Goal: Navigation & Orientation: Understand site structure

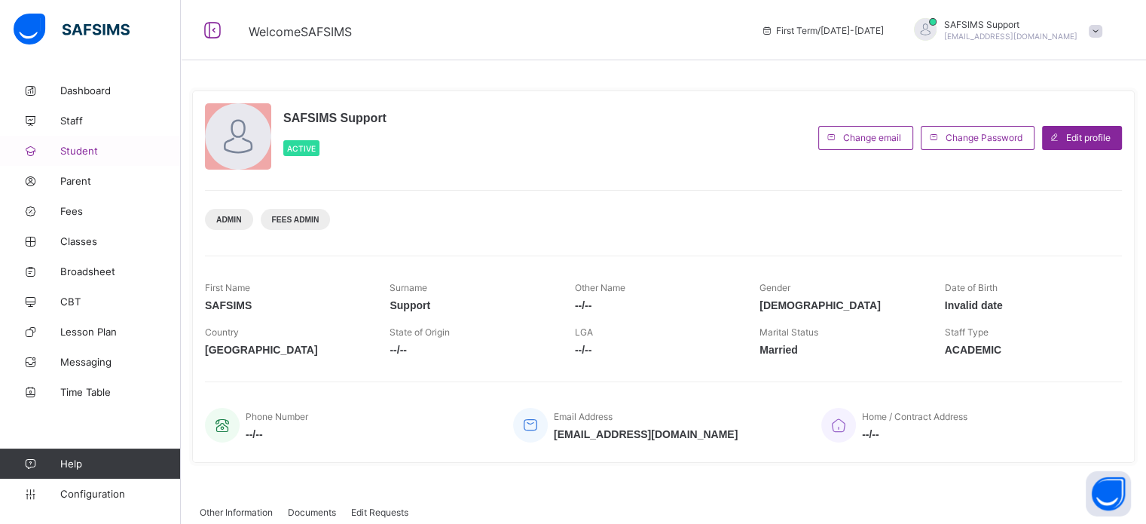
click at [84, 156] on span "Student" at bounding box center [120, 151] width 121 height 12
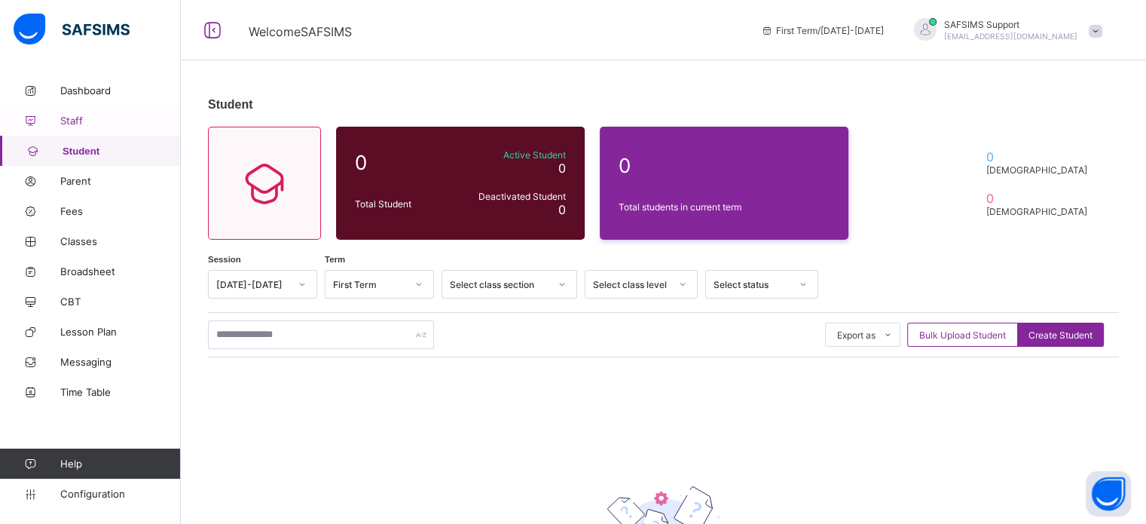
click at [83, 111] on link "Staff" at bounding box center [90, 121] width 181 height 30
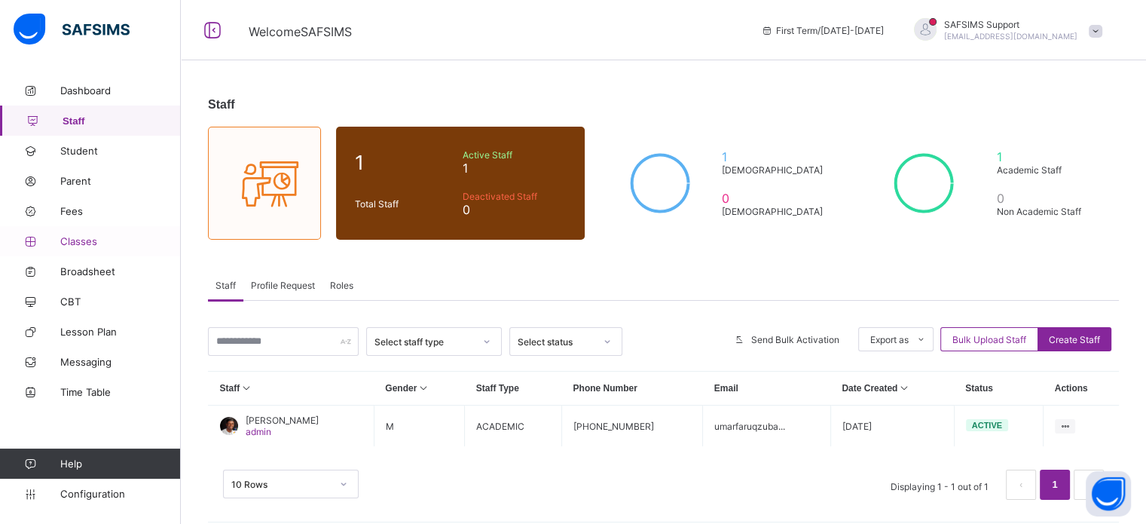
click at [78, 243] on span "Classes" at bounding box center [120, 241] width 121 height 12
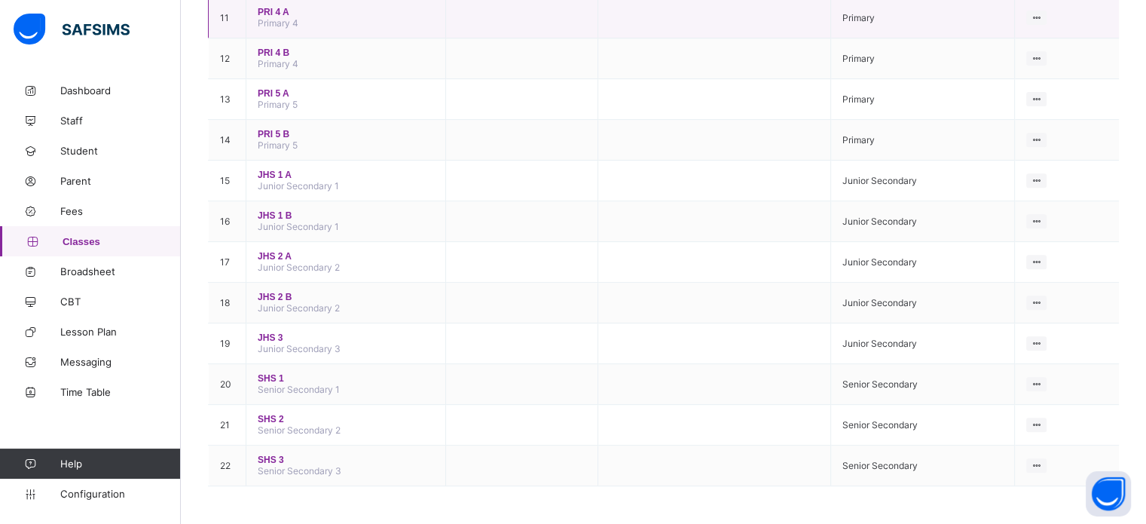
scroll to position [606, 0]
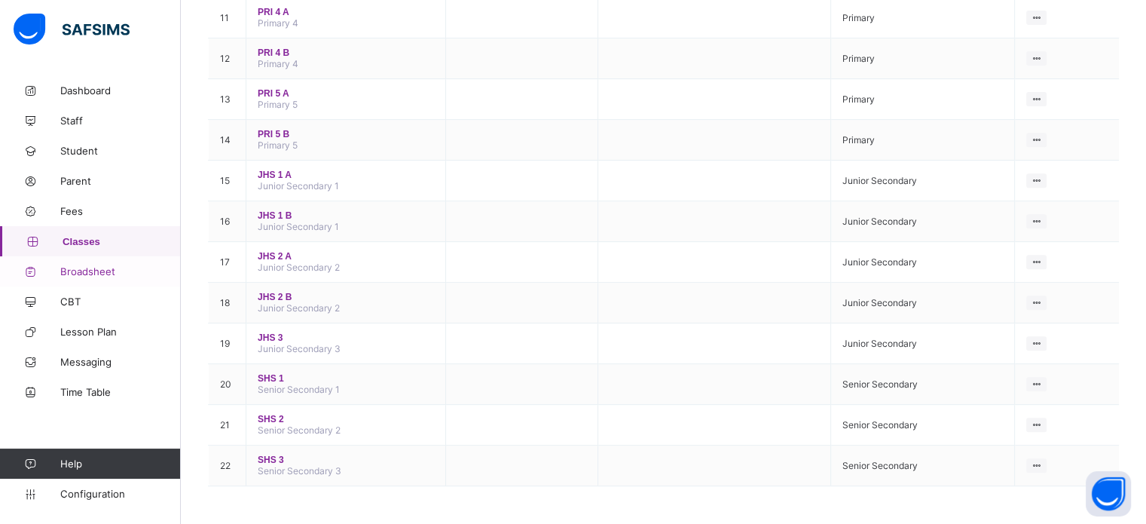
click at [99, 274] on span "Broadsheet" at bounding box center [120, 271] width 121 height 12
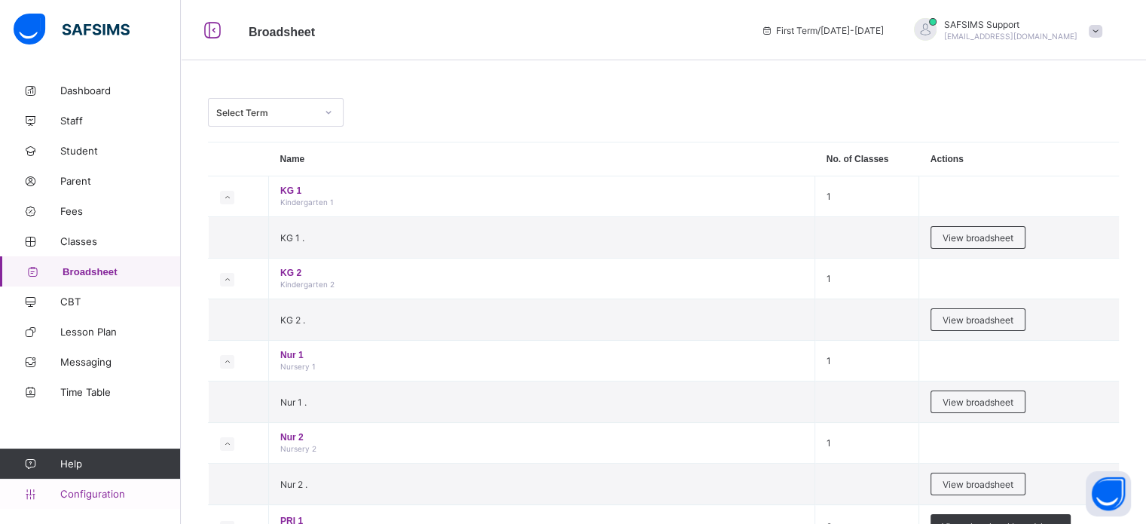
click at [90, 497] on span "Configuration" at bounding box center [120, 494] width 120 height 12
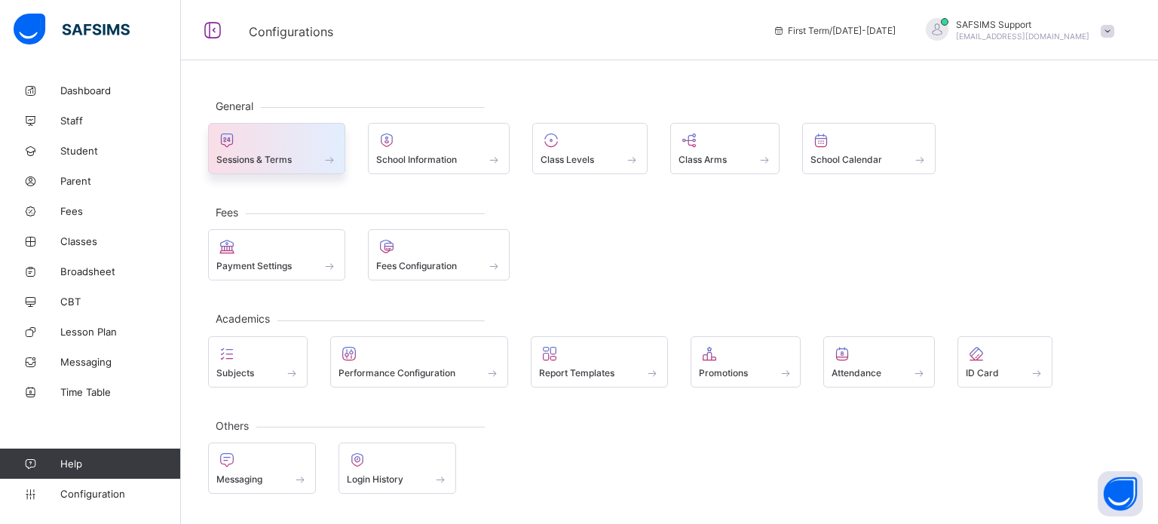
click at [283, 146] on div at bounding box center [276, 140] width 121 height 18
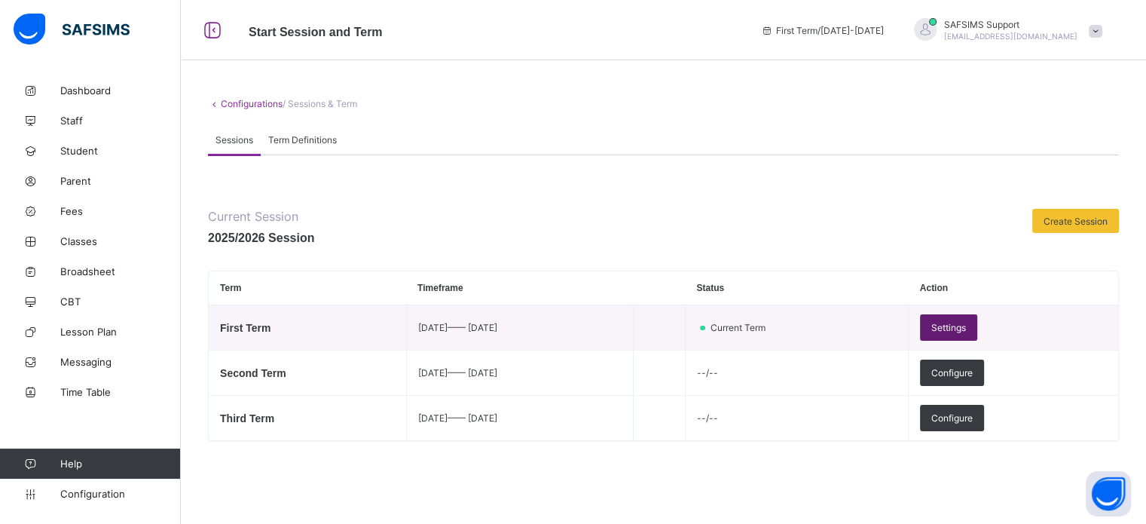
click at [978, 334] on div "Settings" at bounding box center [948, 327] width 57 height 26
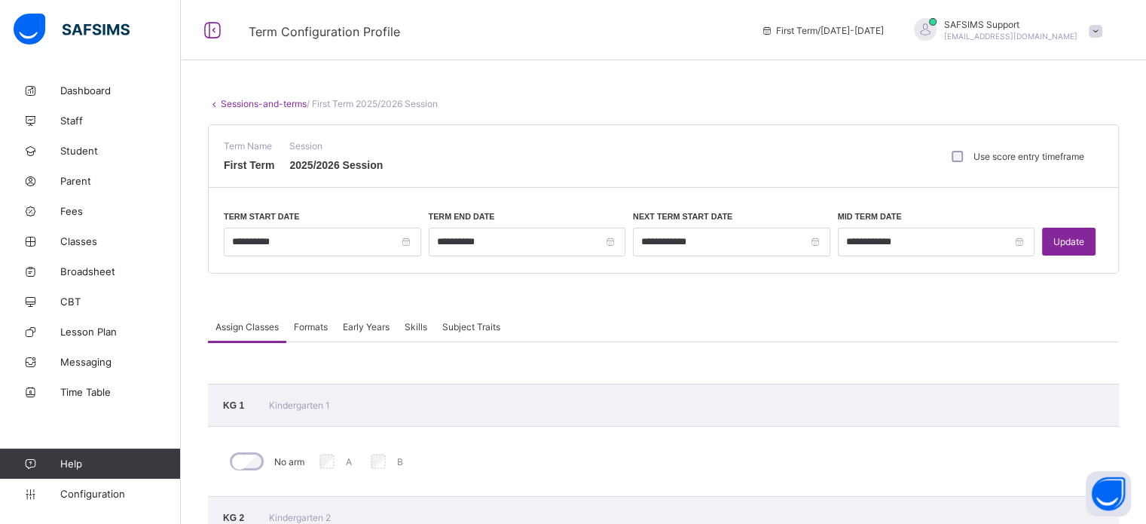
click at [311, 321] on span "Formats" at bounding box center [311, 326] width 34 height 11
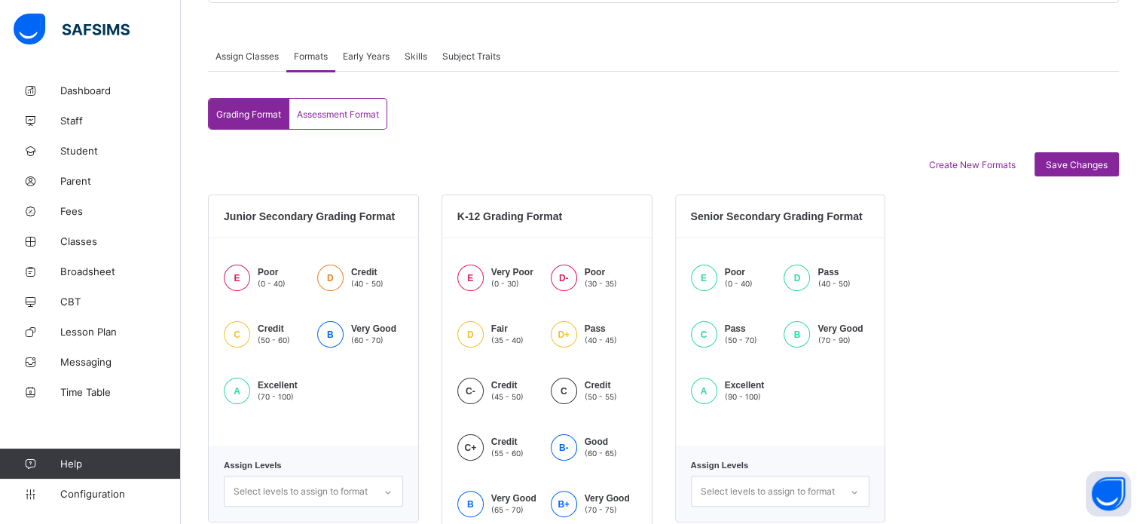
scroll to position [269, 0]
click at [365, 118] on span "Assessment Format" at bounding box center [338, 115] width 82 height 11
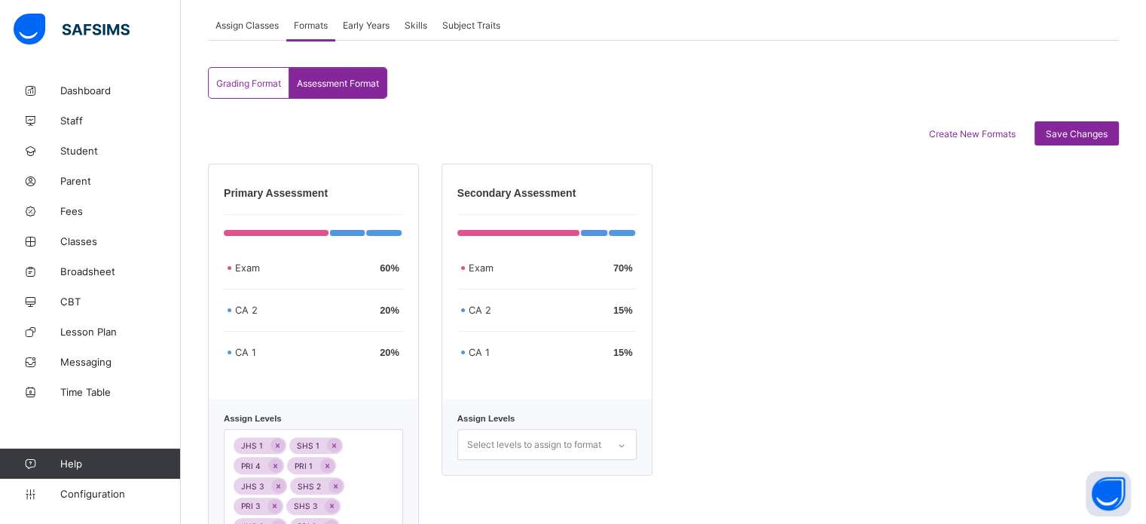
scroll to position [161, 0]
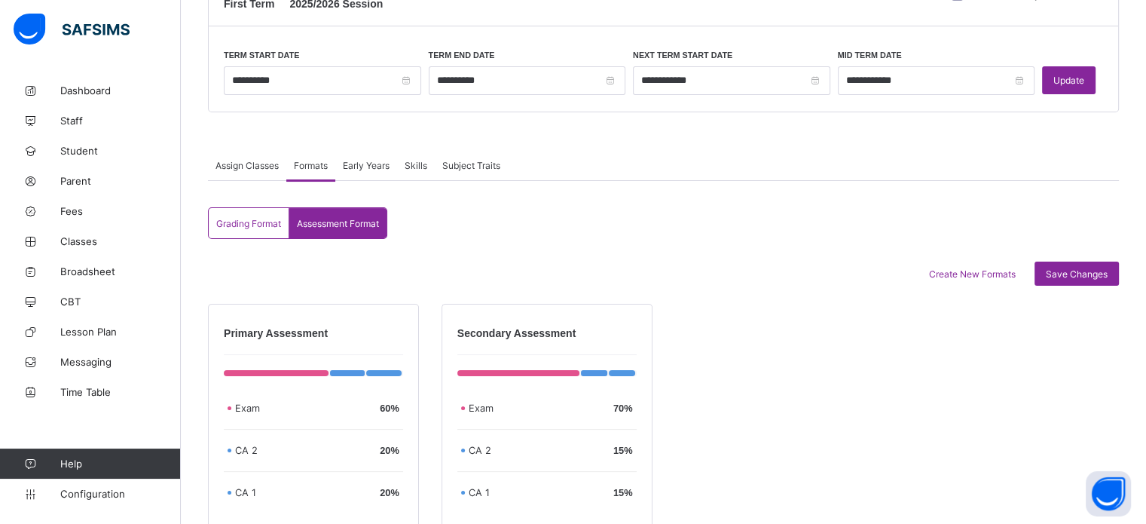
click at [424, 160] on span "Skills" at bounding box center [416, 165] width 23 height 11
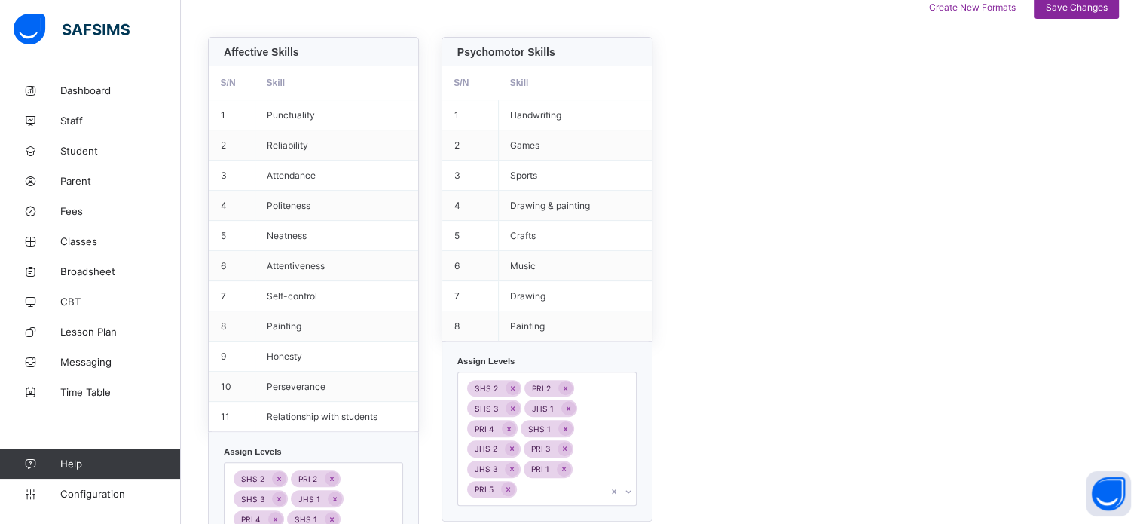
scroll to position [244, 0]
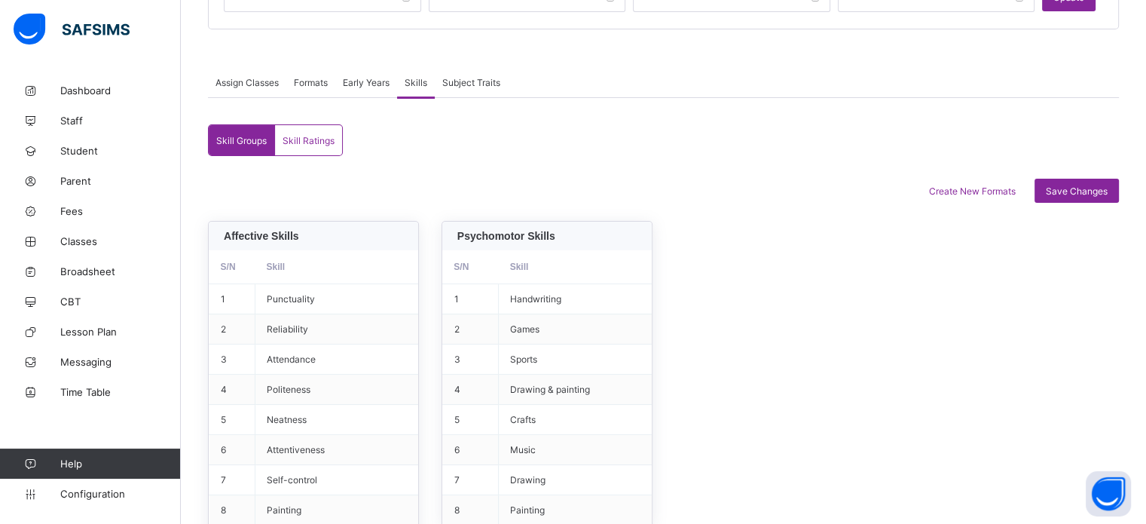
click at [332, 140] on span "Skill Ratings" at bounding box center [309, 140] width 52 height 11
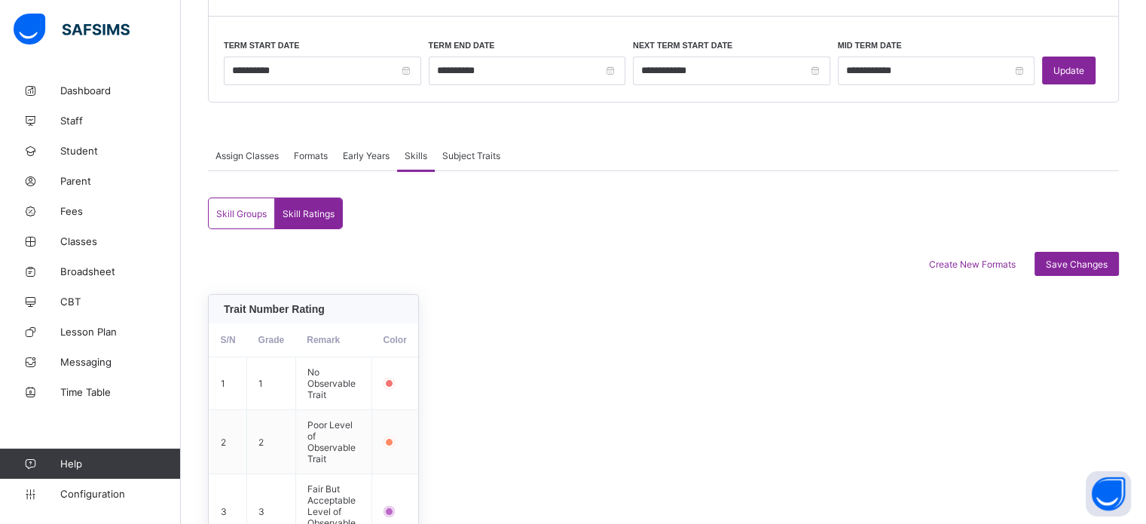
scroll to position [160, 0]
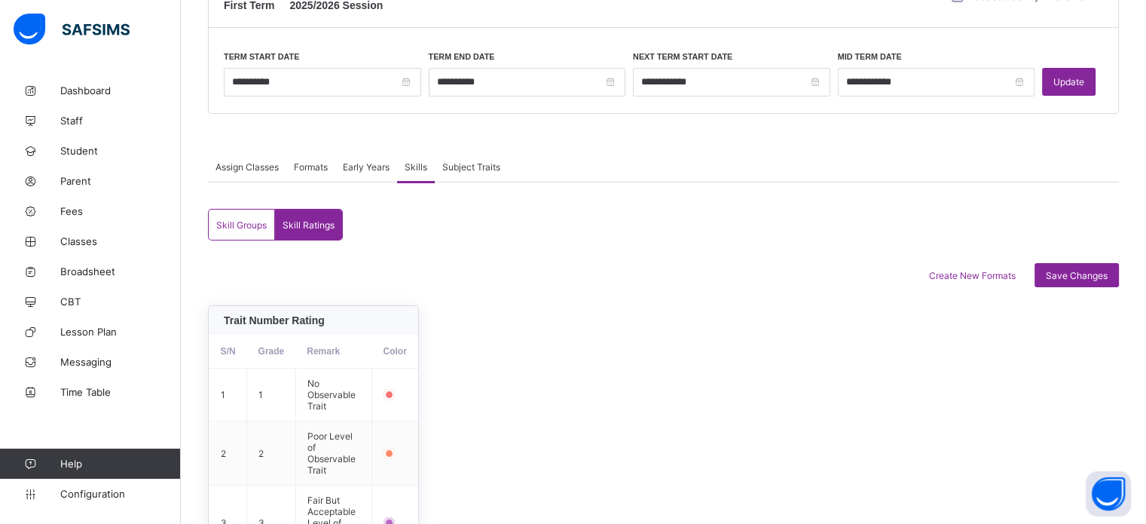
click at [476, 167] on span "Subject Traits" at bounding box center [471, 166] width 58 height 11
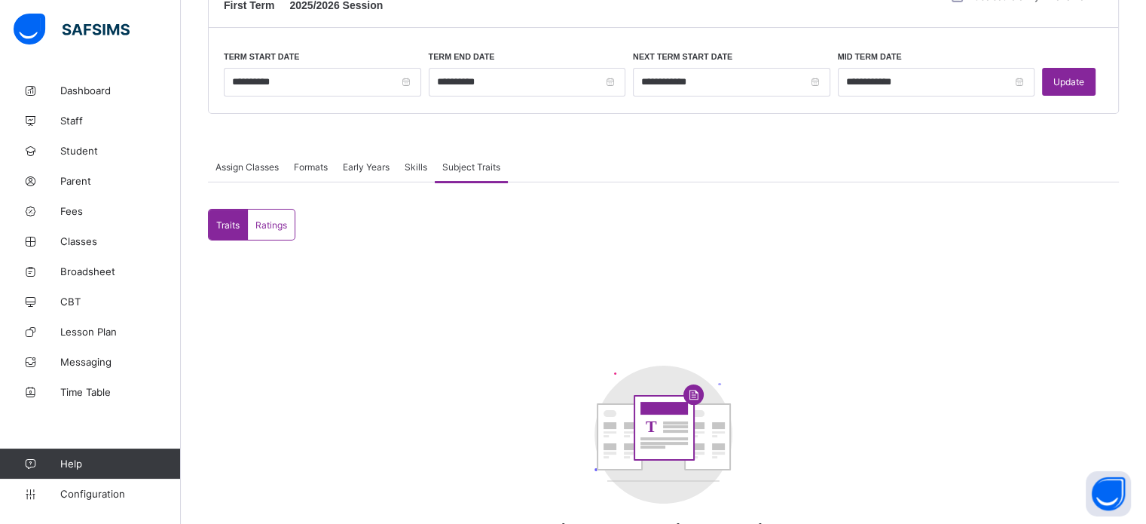
click at [406, 170] on div "Skills" at bounding box center [416, 167] width 38 height 30
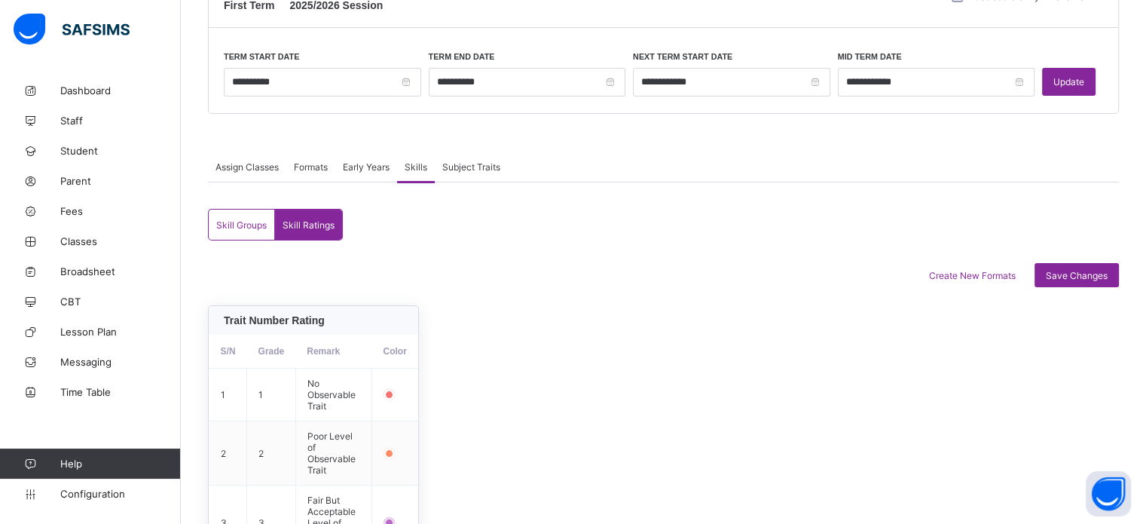
click at [368, 168] on span "Early Years" at bounding box center [366, 166] width 47 height 11
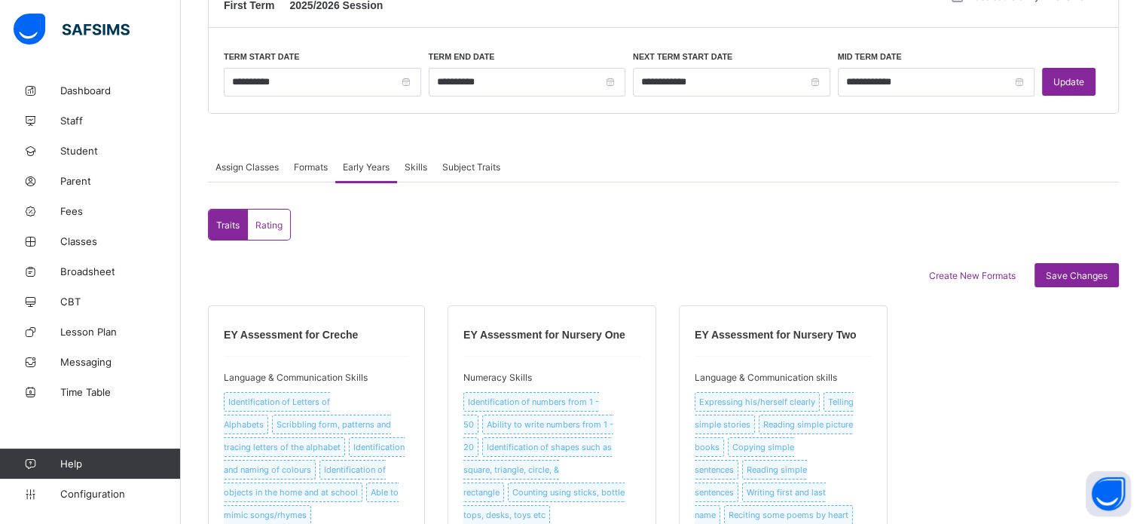
click at [326, 161] on span "Formats" at bounding box center [311, 166] width 34 height 11
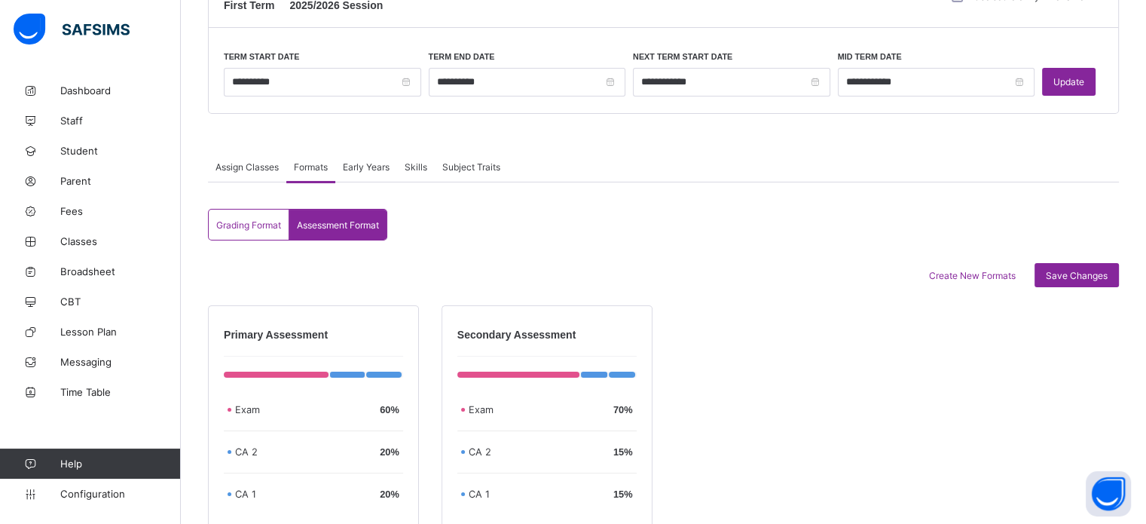
click at [237, 165] on span "Assign Classes" at bounding box center [247, 166] width 63 height 11
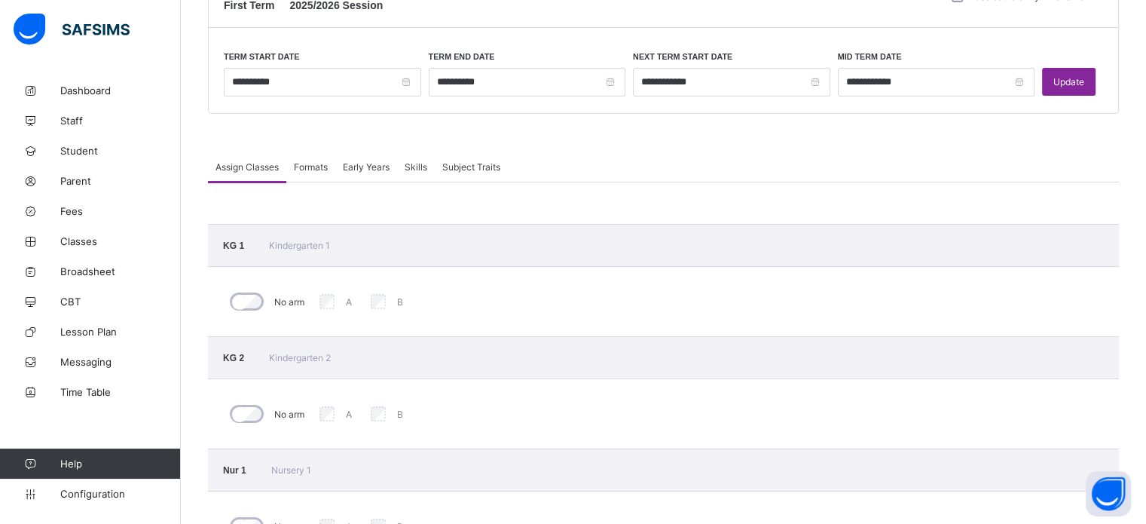
drag, startPoint x: 309, startPoint y: 164, endPoint x: 338, endPoint y: 162, distance: 29.5
click at [313, 162] on span "Formats" at bounding box center [311, 166] width 34 height 11
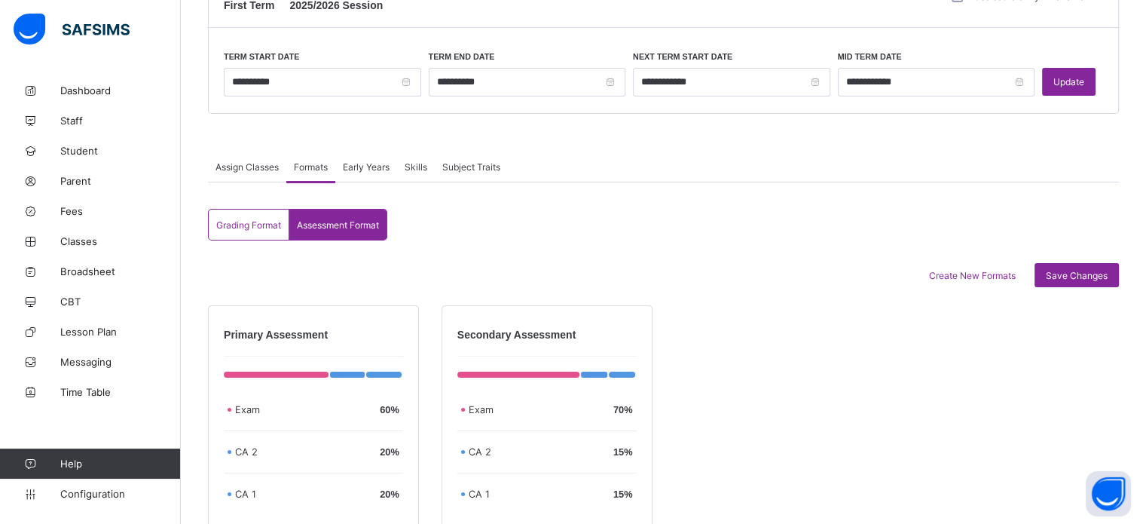
click at [366, 159] on div "Early Years" at bounding box center [366, 167] width 62 height 30
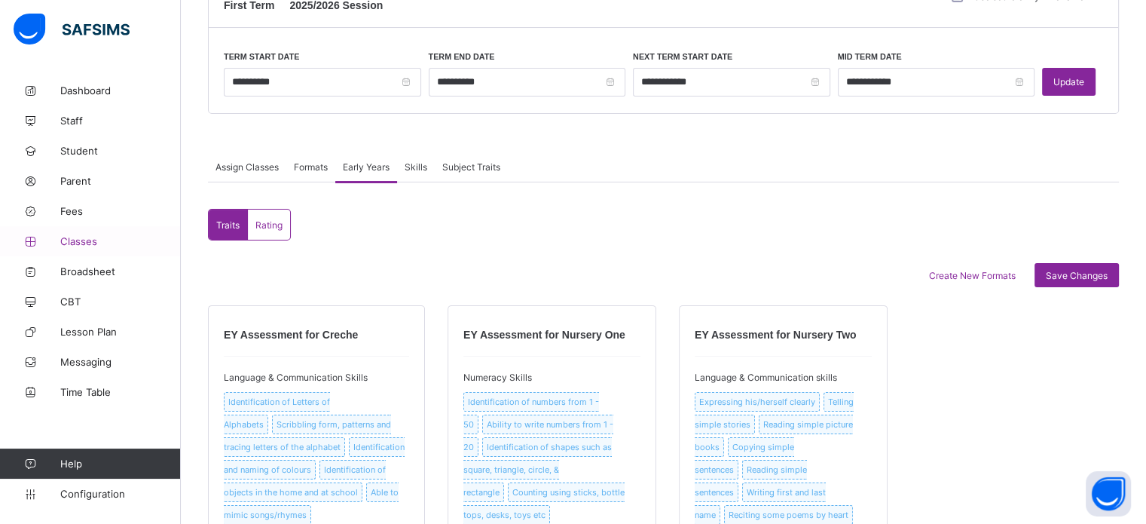
click at [65, 249] on link "Classes" at bounding box center [90, 241] width 181 height 30
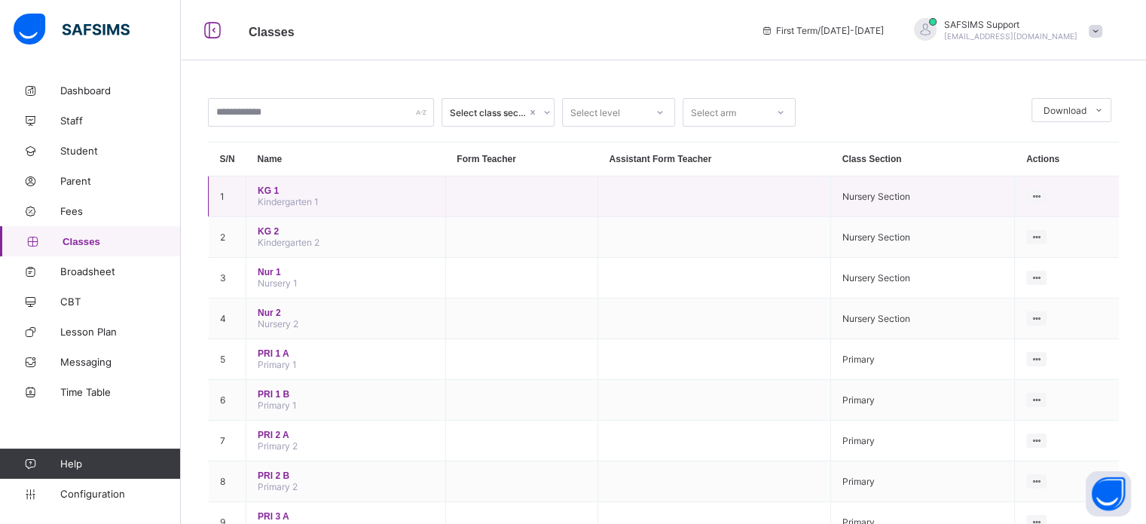
click at [271, 192] on span "KG 1" at bounding box center [346, 190] width 176 height 11
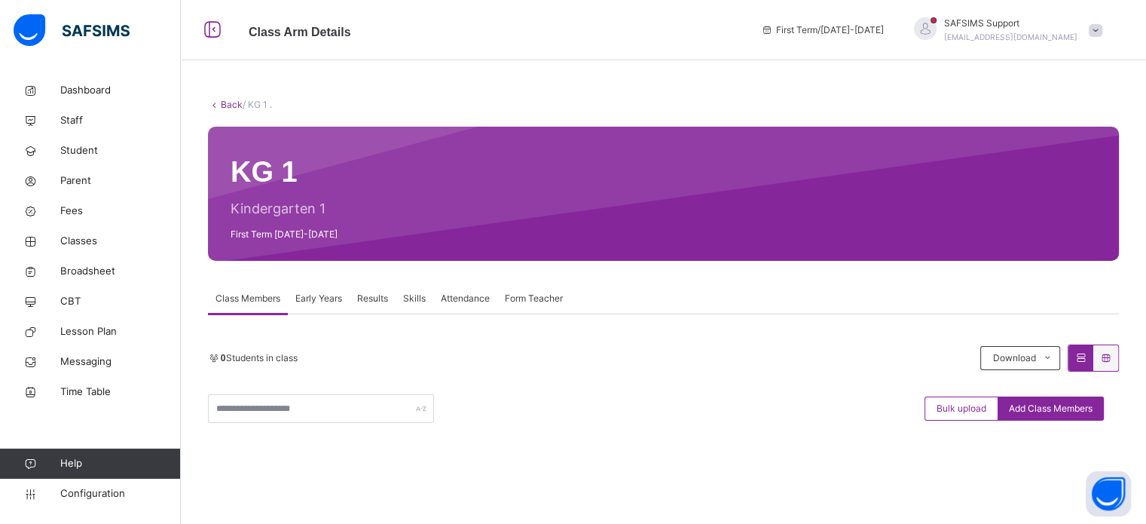
click at [326, 300] on span "Early Years" at bounding box center [318, 299] width 47 height 14
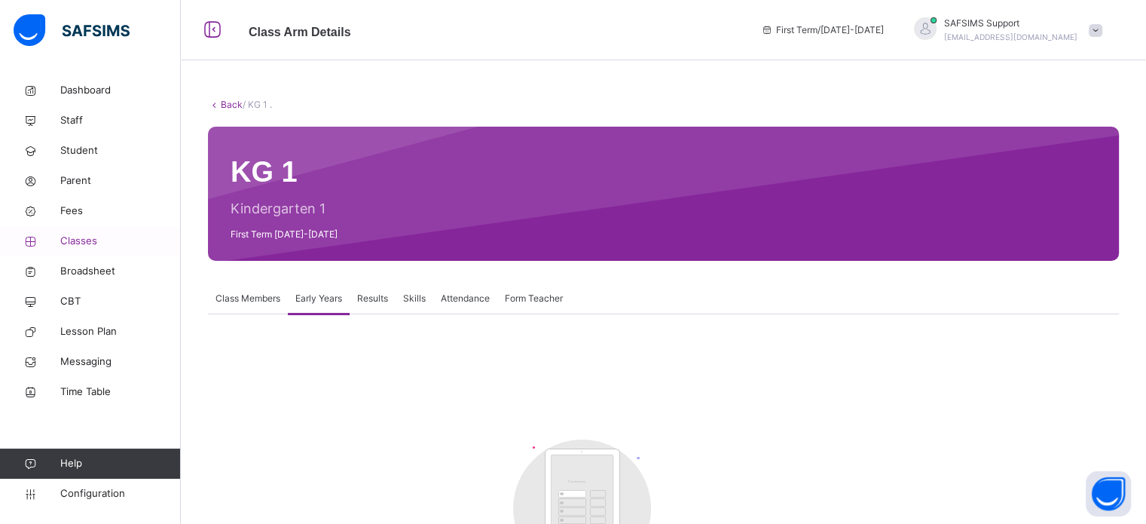
click at [73, 237] on span "Classes" at bounding box center [120, 241] width 121 height 15
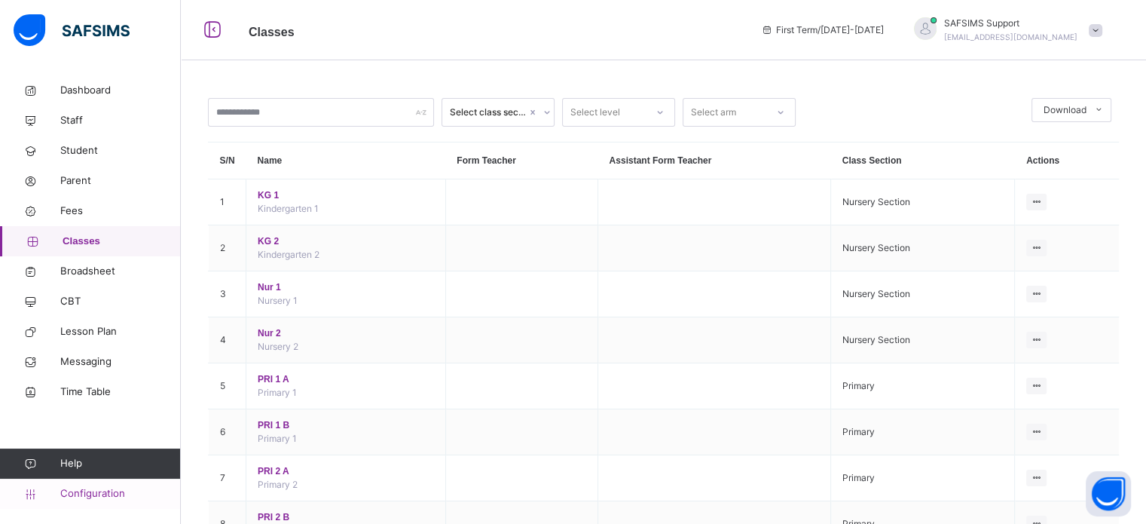
click at [113, 494] on span "Configuration" at bounding box center [120, 493] width 120 height 15
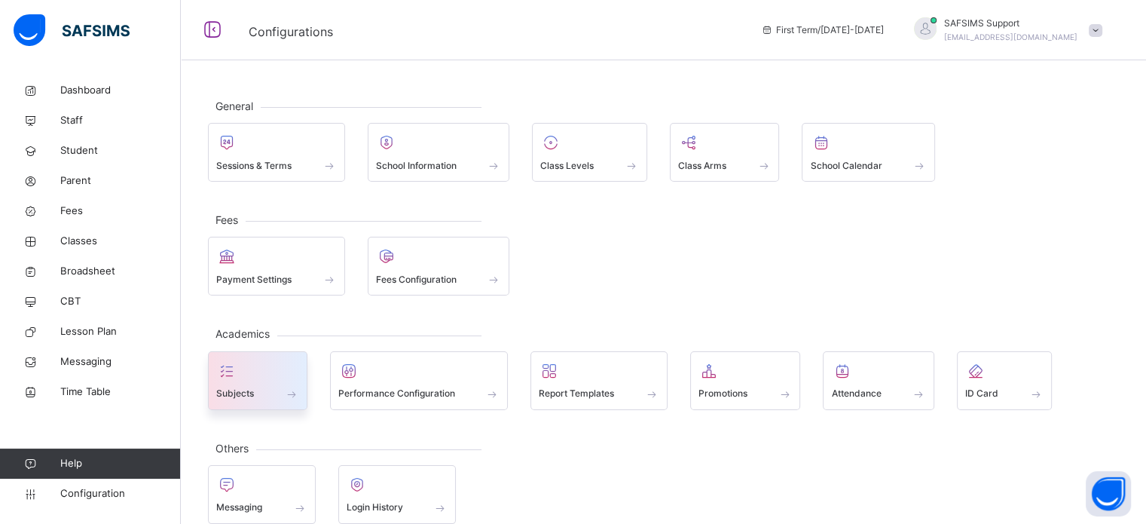
click at [261, 390] on div "Subjects" at bounding box center [257, 394] width 83 height 16
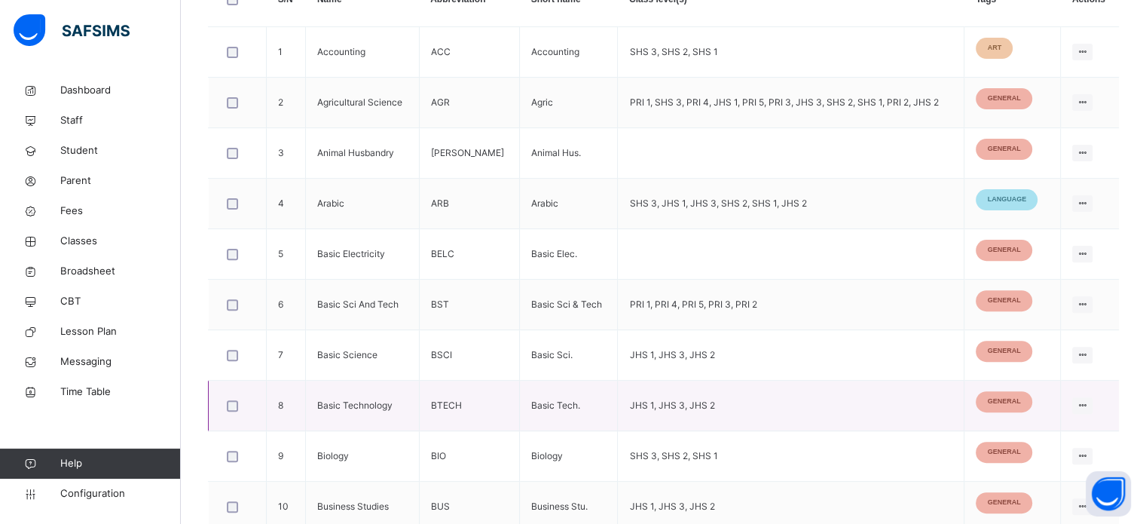
scroll to position [534, 0]
